Goal: Transaction & Acquisition: Purchase product/service

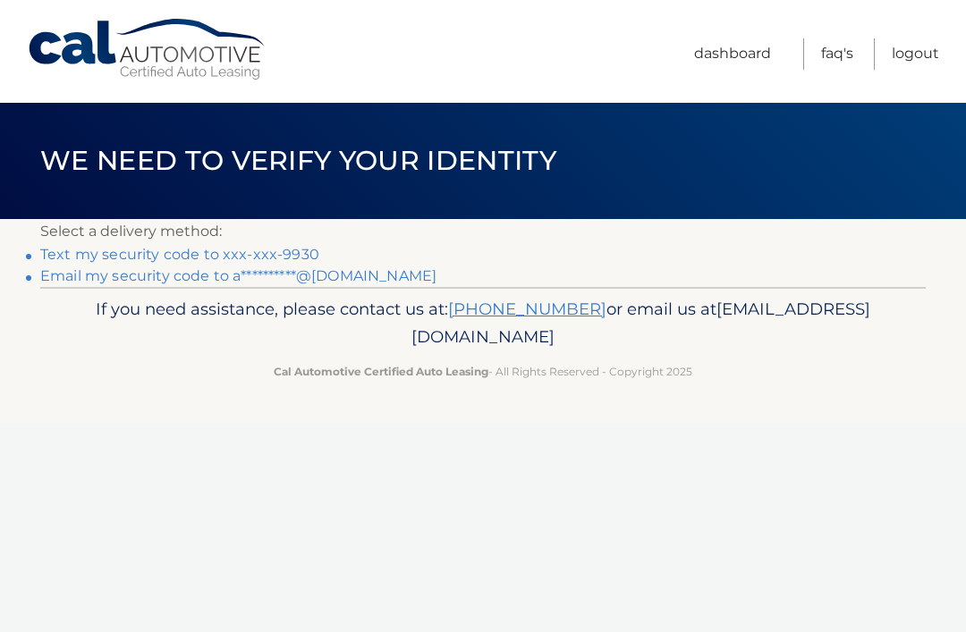
click at [298, 251] on link "Text my security code to xxx-xxx-9930" at bounding box center [179, 254] width 279 height 17
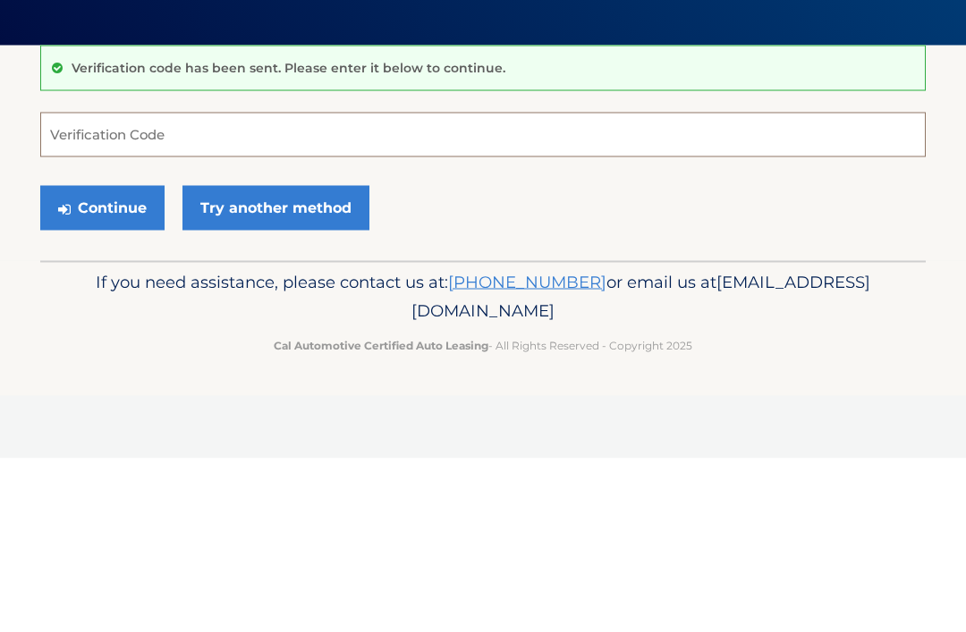
click at [448, 286] on input "Verification Code" at bounding box center [482, 308] width 885 height 45
type input "368810"
click at [102, 359] on button "Continue" at bounding box center [102, 381] width 124 height 45
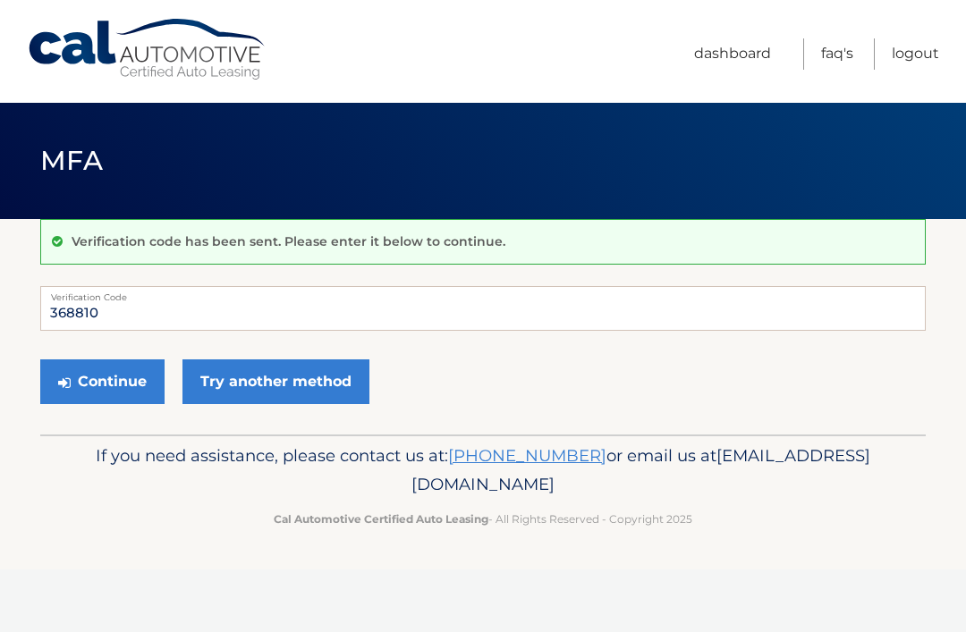
click at [127, 381] on button "Continue" at bounding box center [102, 381] width 124 height 45
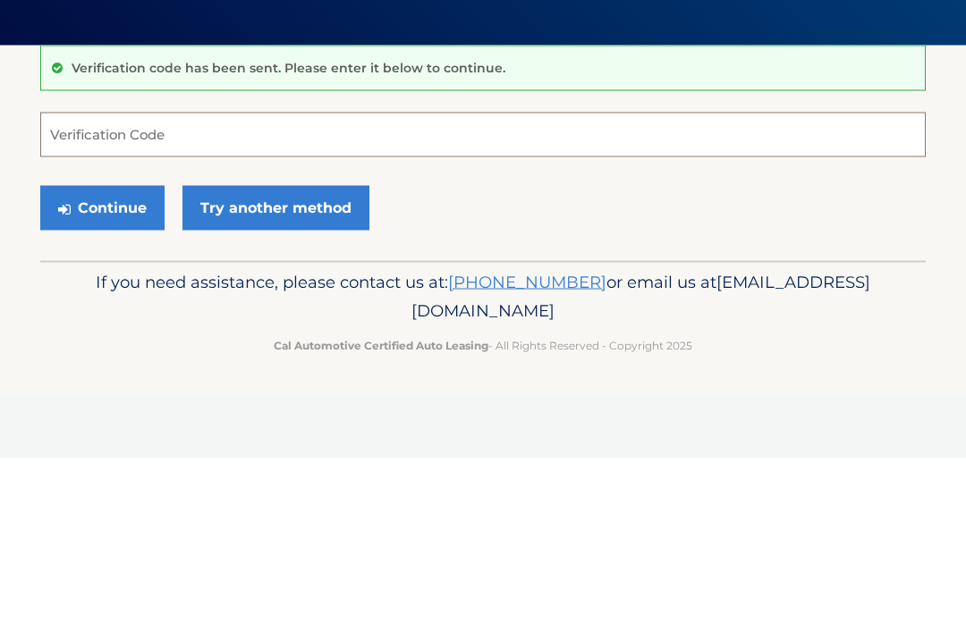
click at [376, 286] on input "Verification Code" at bounding box center [482, 308] width 885 height 45
click at [339, 359] on link "Try another method" at bounding box center [275, 381] width 187 height 45
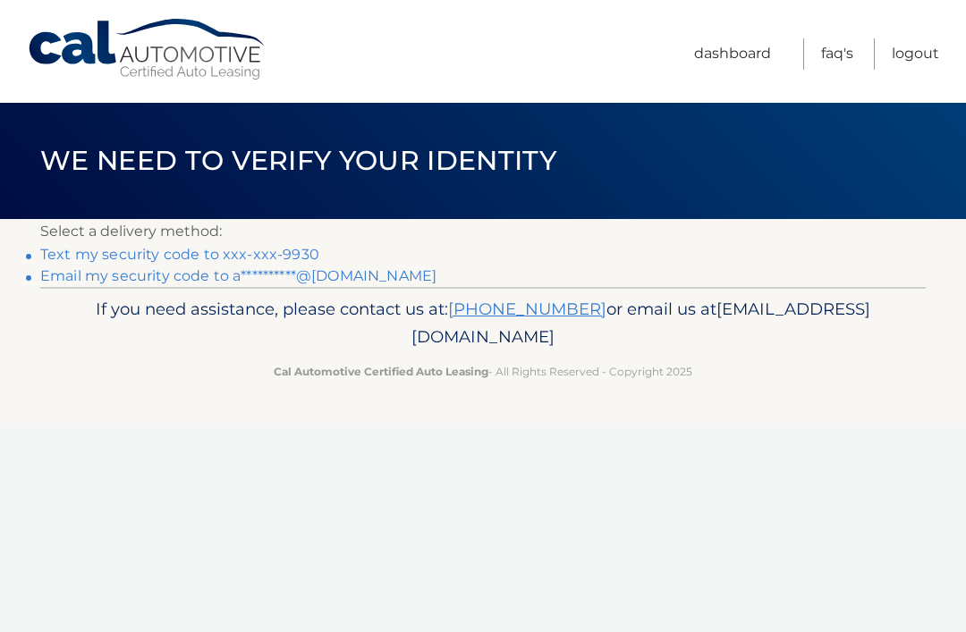
click at [275, 250] on link "Text my security code to xxx-xxx-9930" at bounding box center [179, 254] width 279 height 17
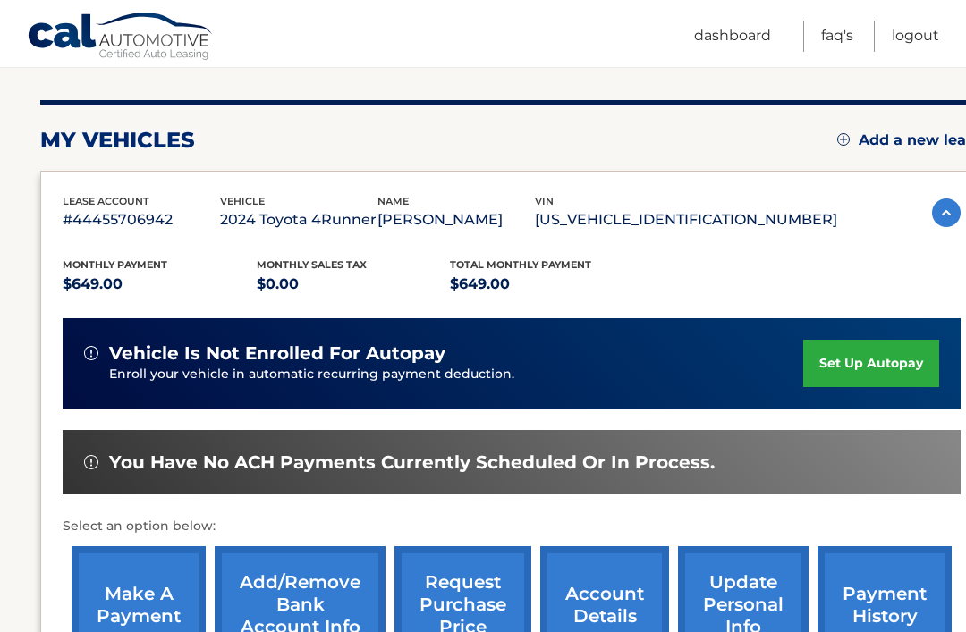
scroll to position [227, 0]
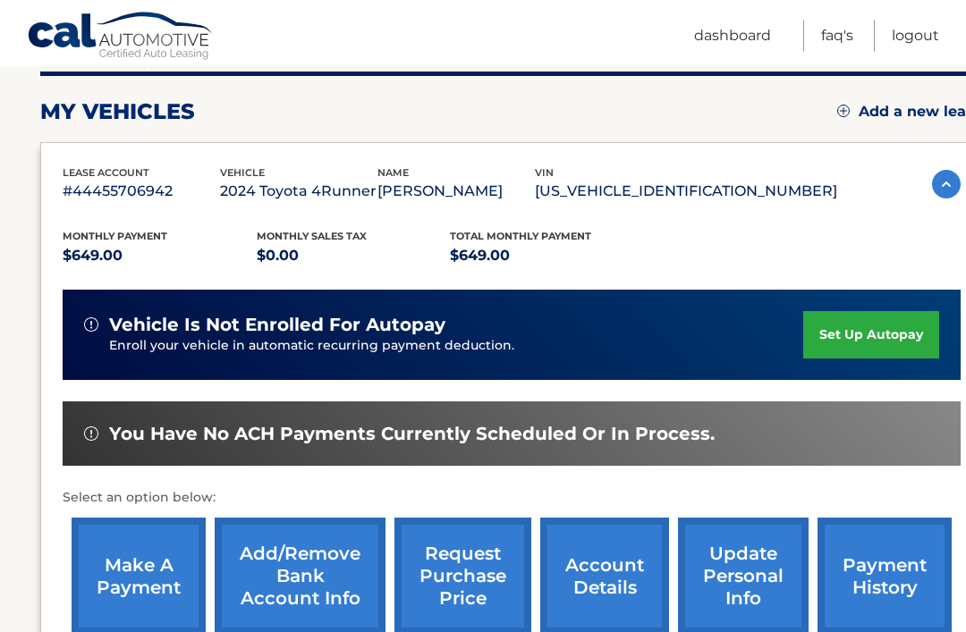
click at [126, 586] on link "make a payment" at bounding box center [139, 577] width 134 height 117
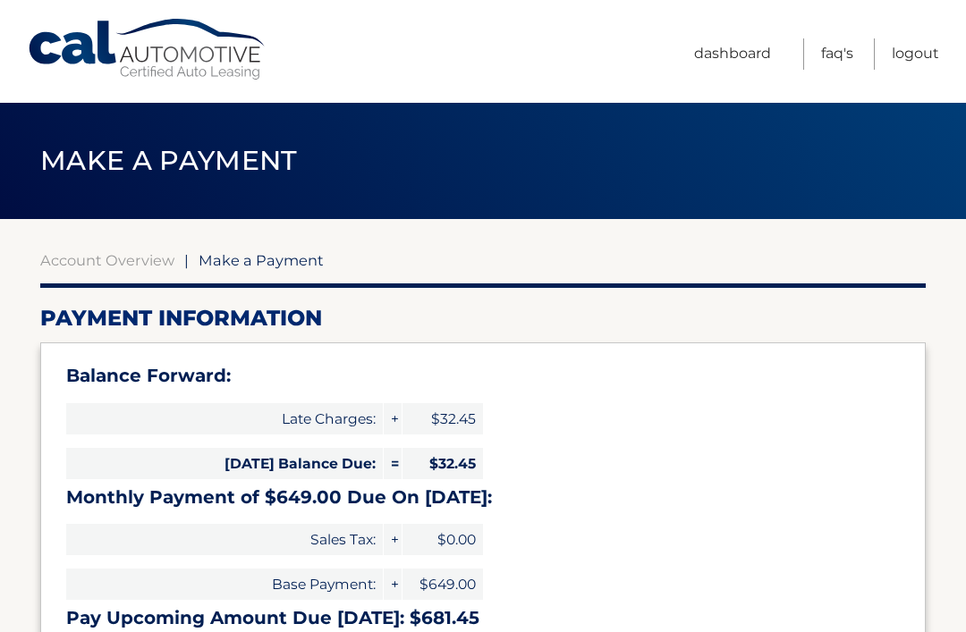
select select "NzAzNzAxMmYtZWMyYS00YzEwLThjOWUtN2Y4Y2NhYzAyZjVl"
click at [755, 40] on link "Dashboard" at bounding box center [732, 53] width 77 height 31
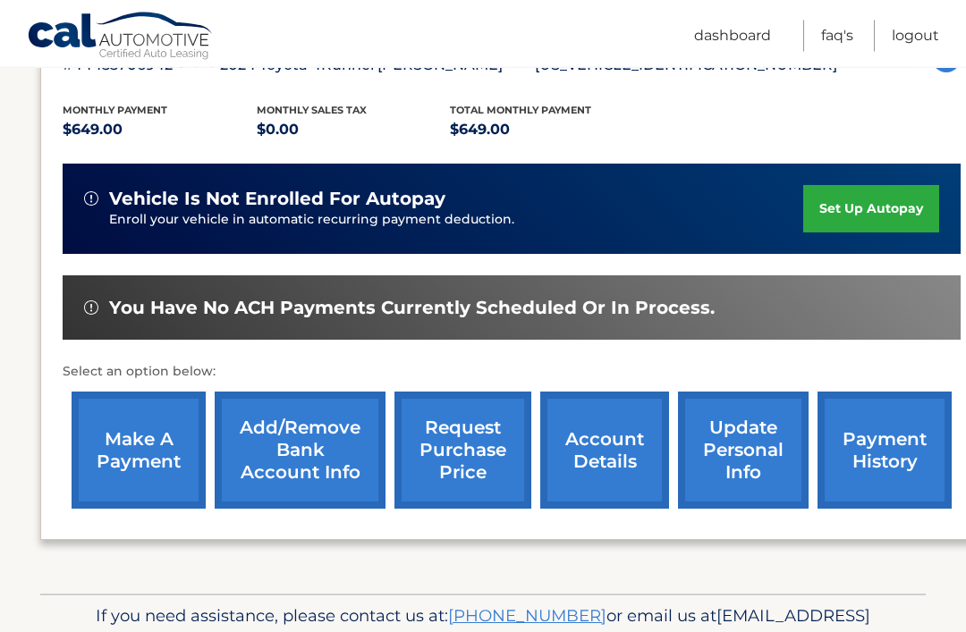
scroll to position [390, 0]
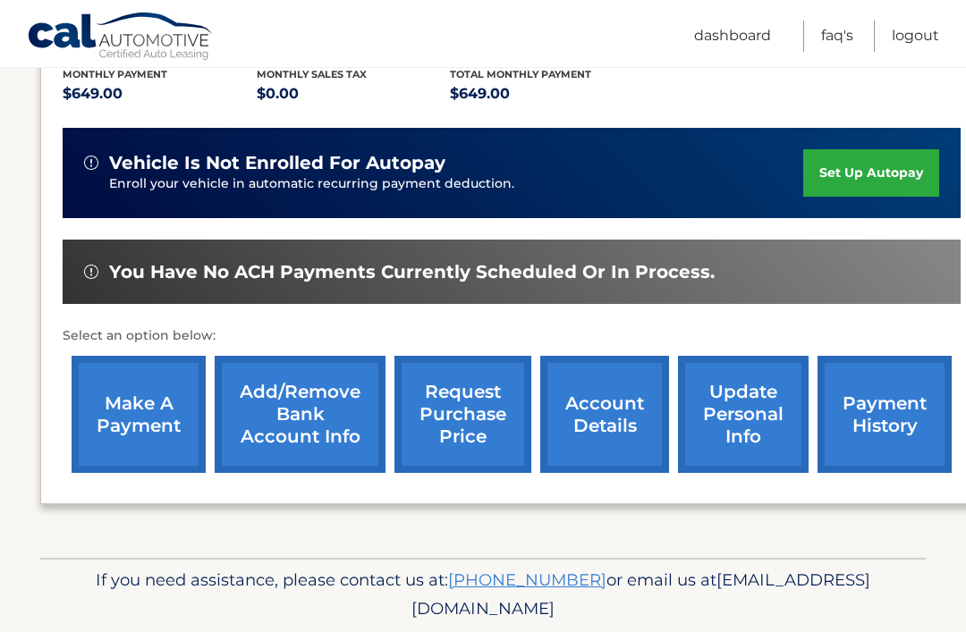
click at [875, 412] on link "payment history" at bounding box center [884, 414] width 134 height 117
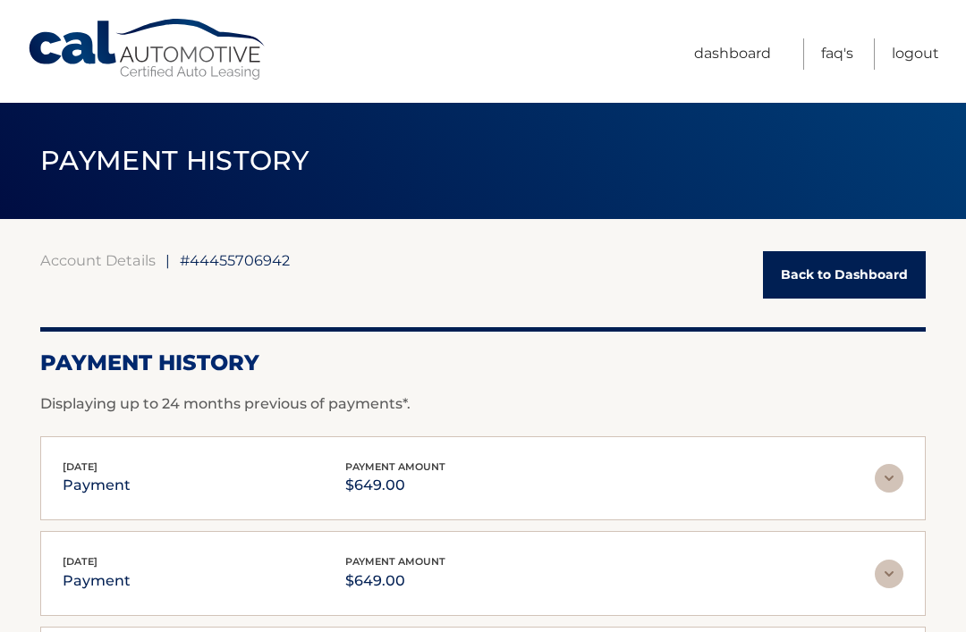
click at [839, 345] on div "Payment History Displaying up to 24 months previous of payments*." at bounding box center [482, 371] width 885 height 88
click at [833, 269] on link "Back to Dashboard" at bounding box center [844, 274] width 163 height 47
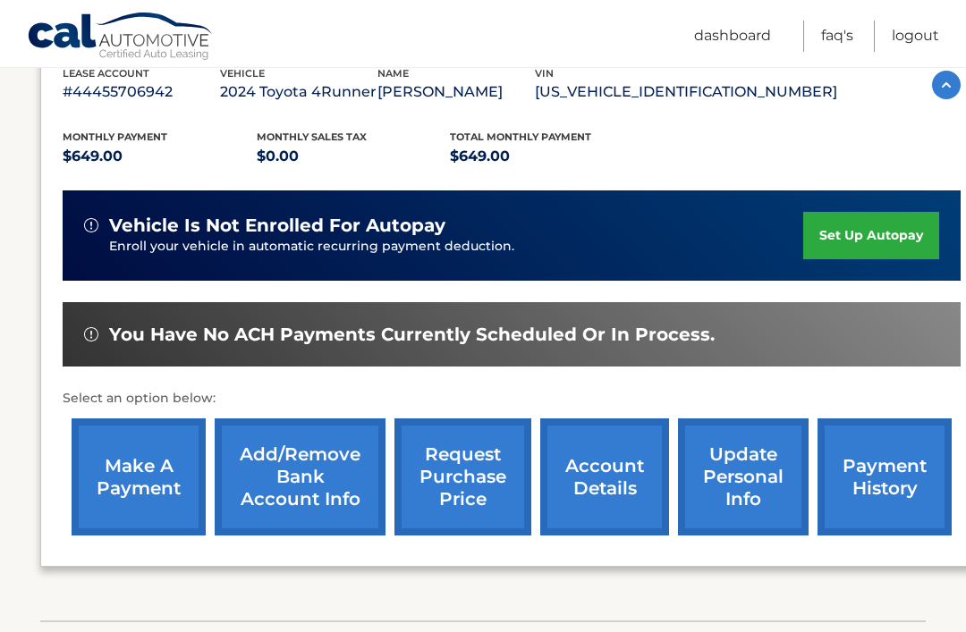
scroll to position [337, 0]
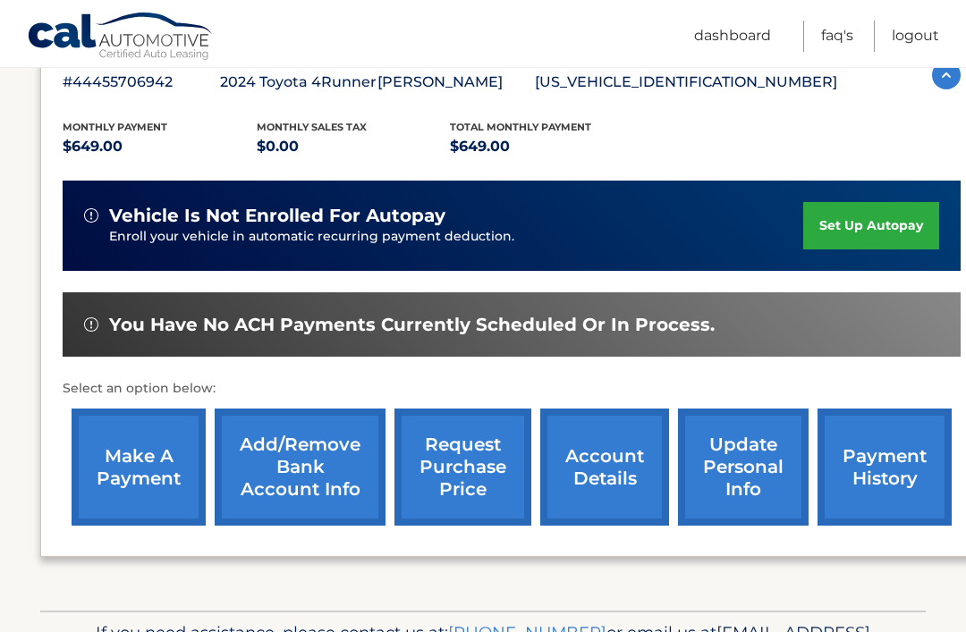
click at [151, 445] on link "make a payment" at bounding box center [139, 467] width 134 height 117
click at [150, 435] on link "make a payment" at bounding box center [139, 467] width 134 height 117
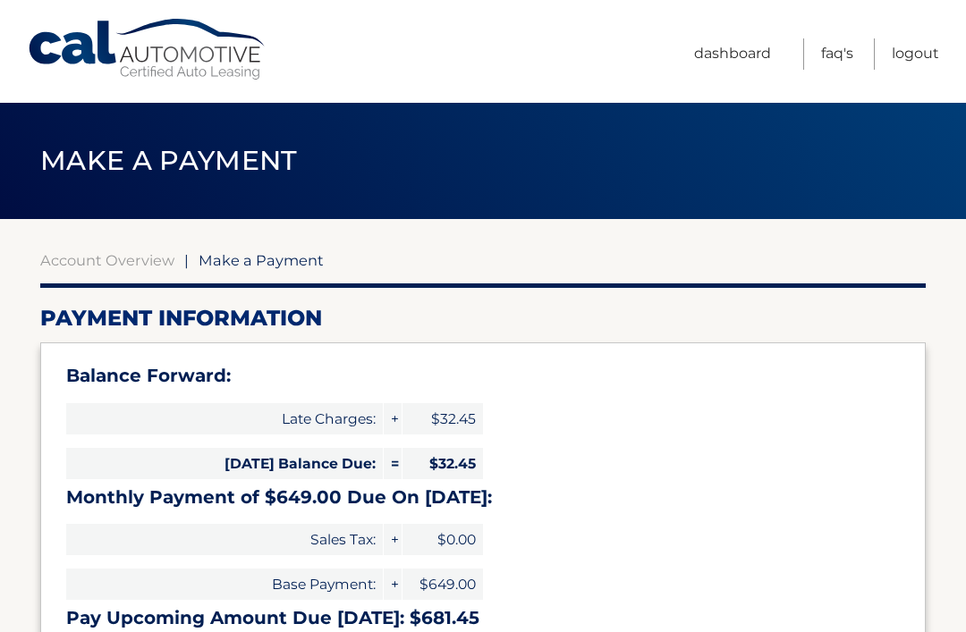
select select "NzAzNzAxMmYtZWMyYS00YzEwLThjOWUtN2Y4Y2NhYzAyZjVl"
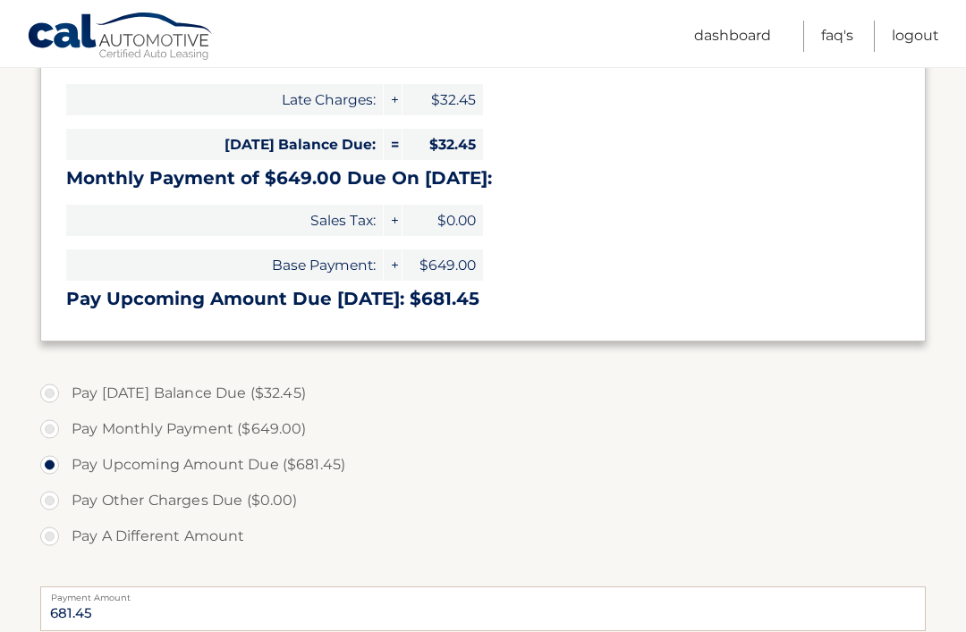
scroll to position [325, 0]
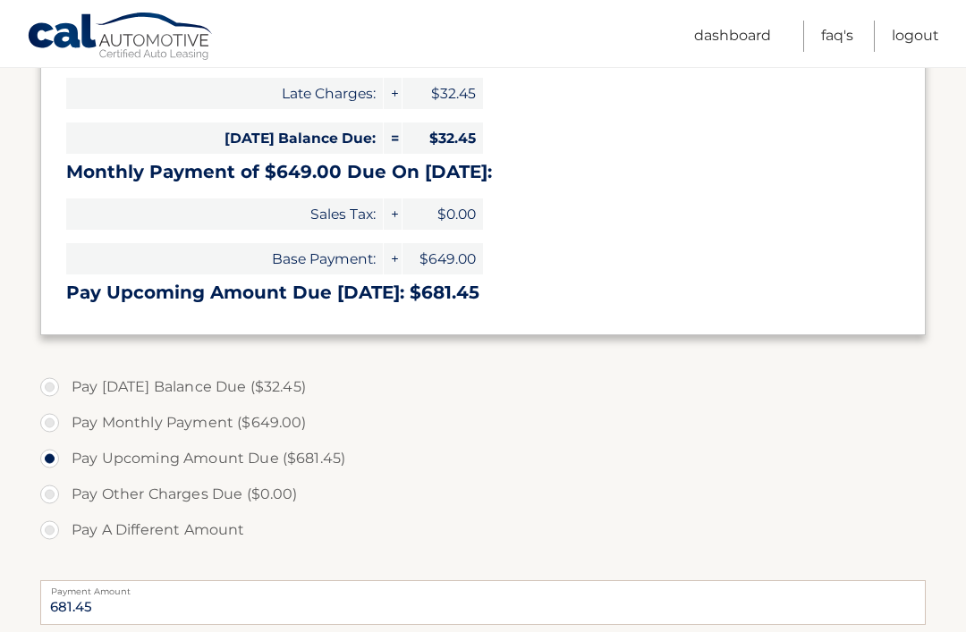
click at [154, 422] on label "Pay Monthly Payment ($649.00)" at bounding box center [482, 423] width 885 height 36
click at [65, 422] on input "Pay Monthly Payment ($649.00)" at bounding box center [56, 419] width 18 height 29
radio input "true"
type input "649.00"
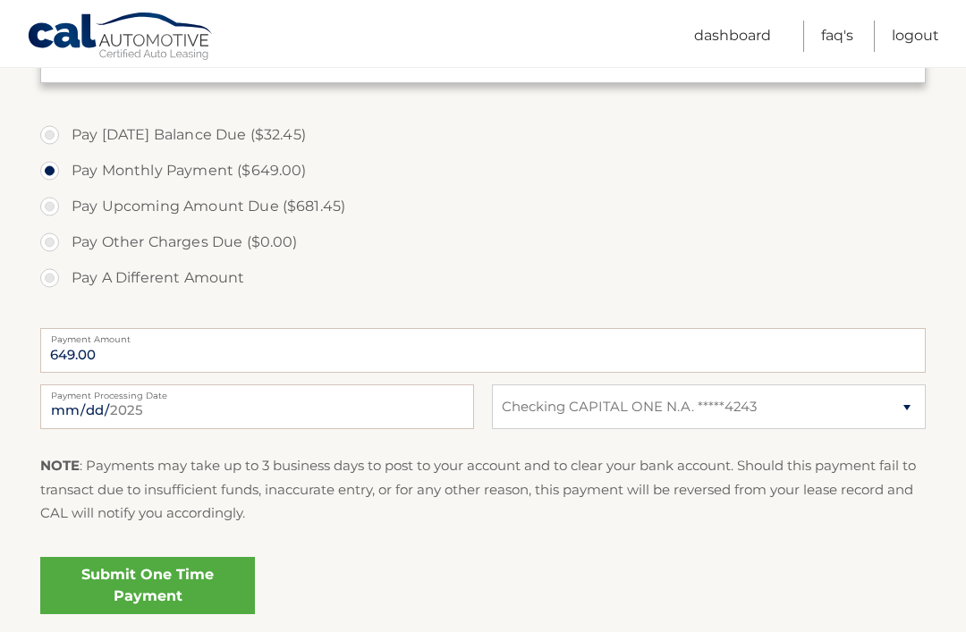
scroll to position [578, 0]
click at [189, 600] on link "Submit One Time Payment" at bounding box center [147, 584] width 215 height 57
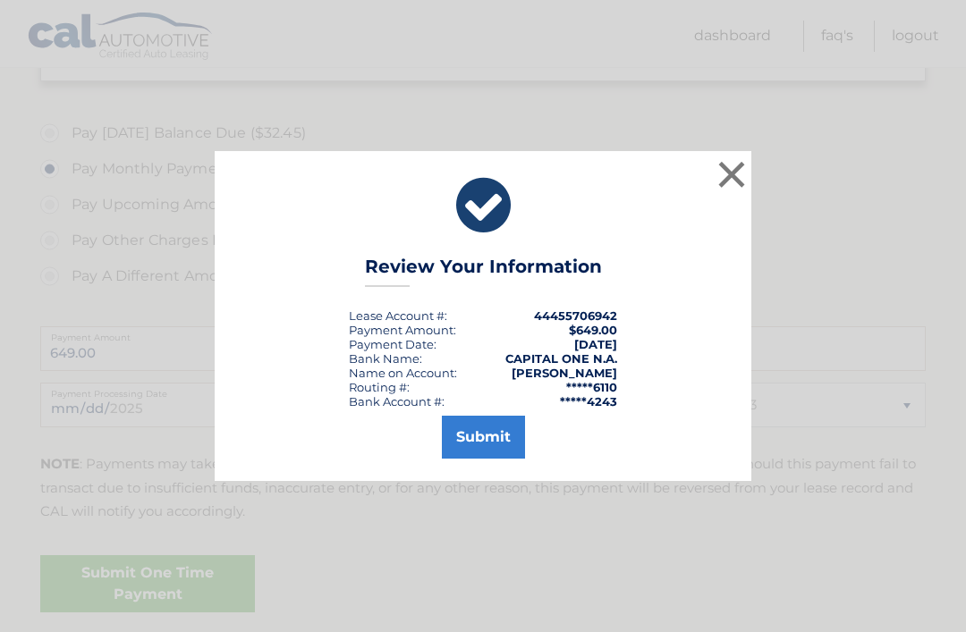
click at [488, 459] on button "Submit" at bounding box center [483, 437] width 83 height 43
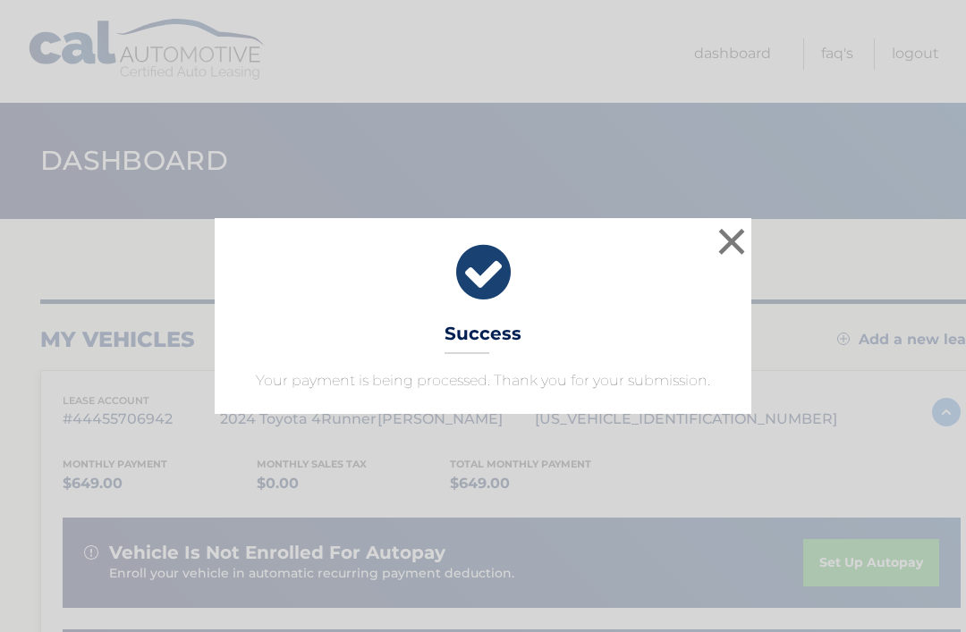
click at [739, 236] on button "×" at bounding box center [731, 242] width 36 height 36
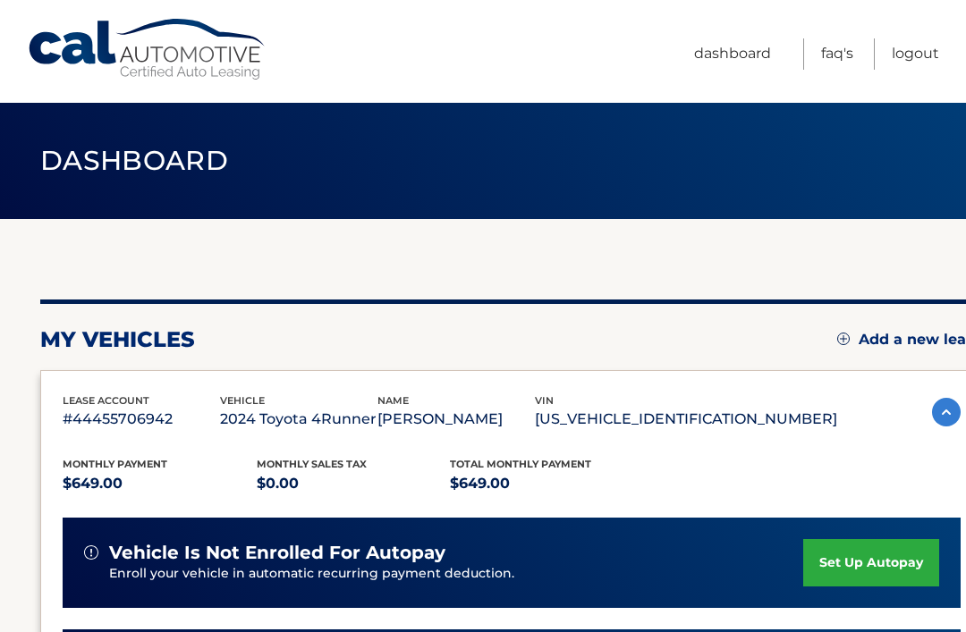
click at [911, 58] on link "Logout" at bounding box center [914, 53] width 47 height 31
